Goal: Task Accomplishment & Management: Manage account settings

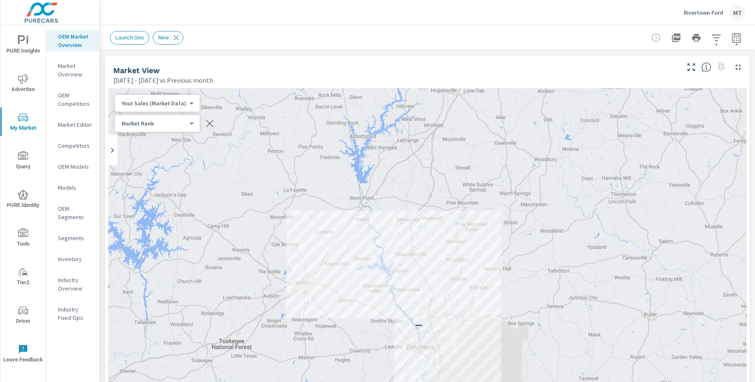
click at [697, 5] on div "Rivertown Ford MT" at bounding box center [714, 12] width 61 height 15
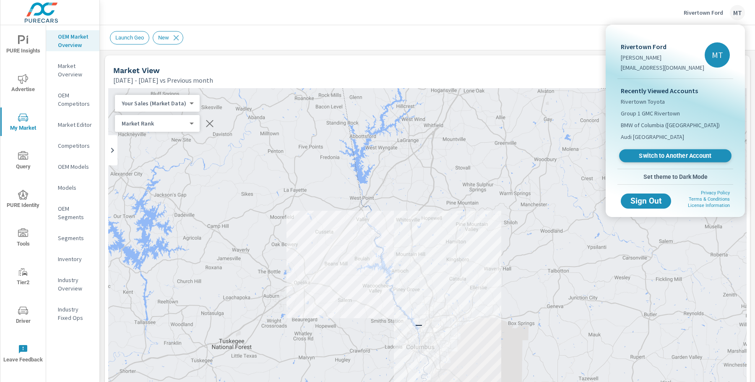
click at [680, 157] on span "Switch to Another Account" at bounding box center [675, 156] width 103 height 8
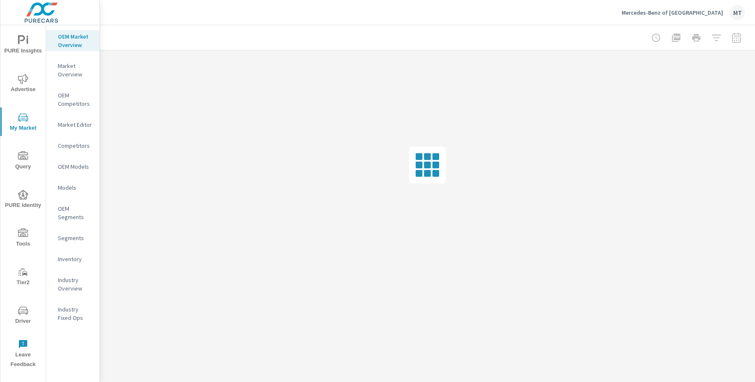
click at [22, 318] on span "Driver" at bounding box center [23, 315] width 40 height 21
